Goal: Information Seeking & Learning: Learn about a topic

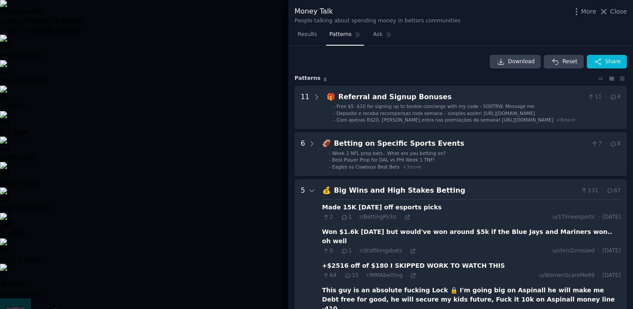
scroll to position [368, 0]
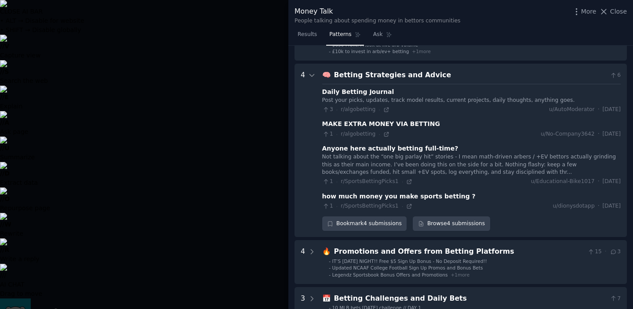
click at [610, 11] on div "CLOSE AI BAR • ALT → Disable for website • SHIFT → Disable globally // V Captur…" at bounding box center [316, 149] width 633 height 299
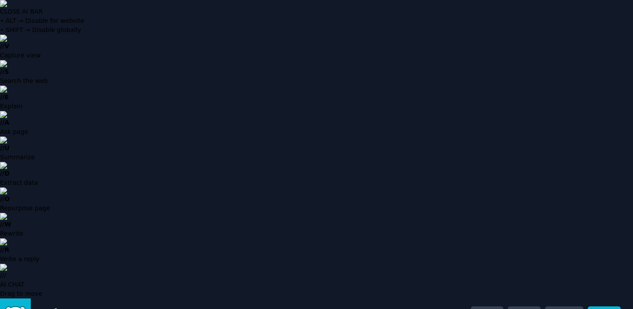
click at [624, 7] on img at bounding box center [316, 3] width 633 height 7
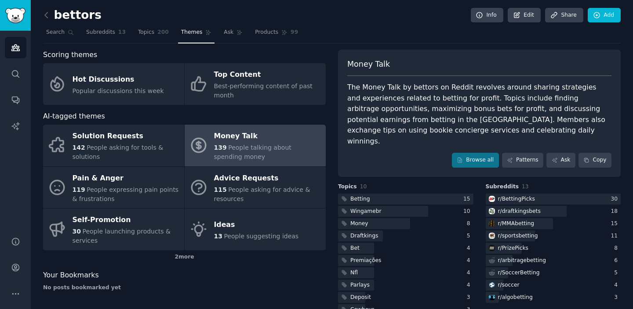
click at [382, 101] on div "The Money Talk by bettors on Reddit revolves around sharing strategies and expe…" at bounding box center [479, 114] width 264 height 65
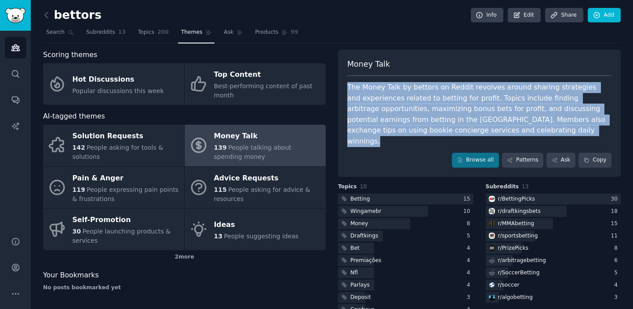
click at [382, 101] on div "The Money Talk by bettors on Reddit revolves around sharing strategies and expe…" at bounding box center [479, 114] width 264 height 65
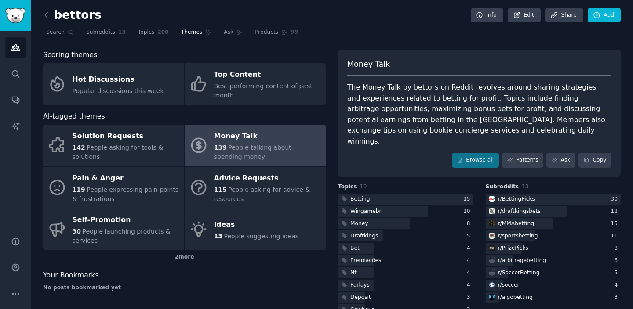
click at [373, 119] on div "The Money Talk by bettors on Reddit revolves around sharing strategies and expe…" at bounding box center [479, 114] width 264 height 65
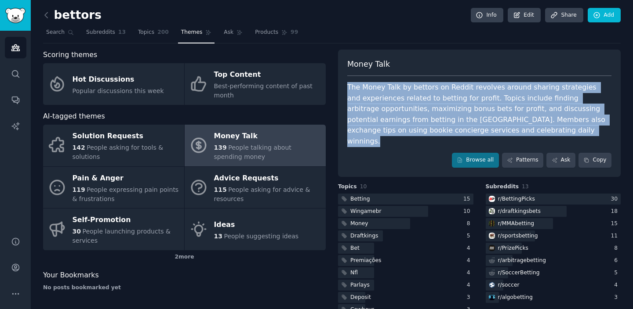
click at [373, 119] on div "The Money Talk by bettors on Reddit revolves around sharing strategies and expe…" at bounding box center [479, 114] width 264 height 65
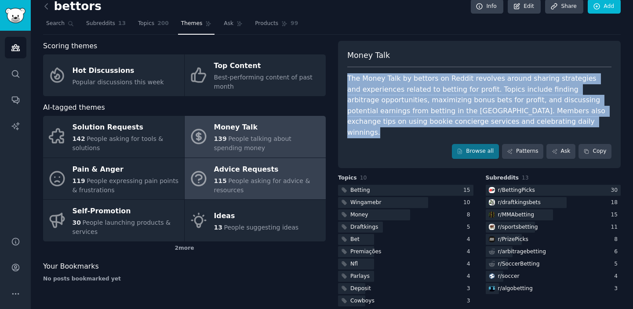
click at [261, 172] on div "Advice Requests" at bounding box center [267, 170] width 107 height 14
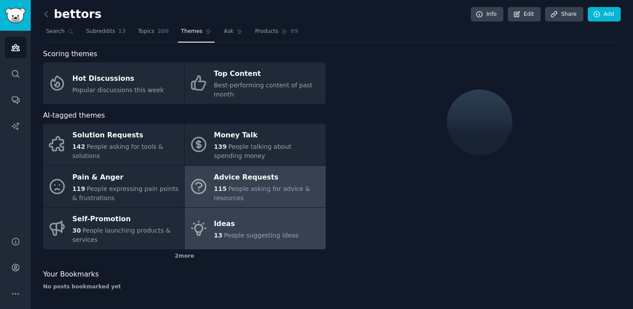
click at [249, 234] on span "People suggesting ideas" at bounding box center [261, 235] width 75 height 7
